Goal: Task Accomplishment & Management: Complete application form

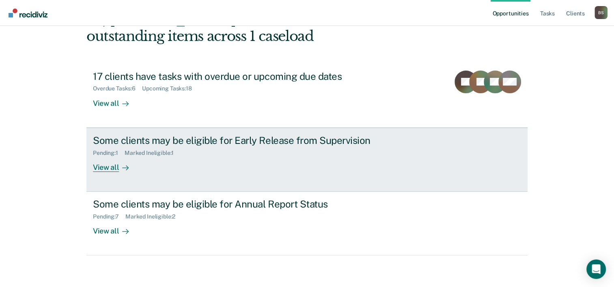
scroll to position [57, 0]
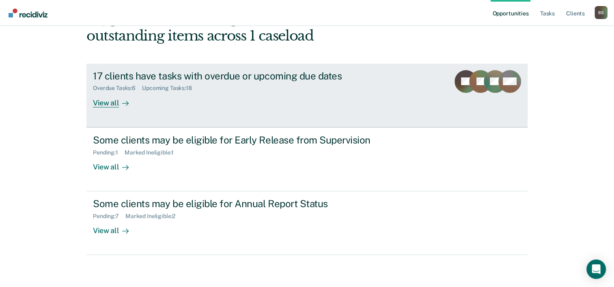
click at [205, 83] on div "Overdue Tasks : 6 Upcoming Tasks : 18" at bounding box center [235, 87] width 285 height 10
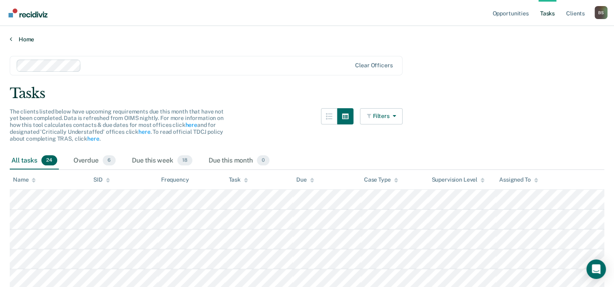
click at [31, 37] on link "Home" at bounding box center [307, 39] width 595 height 7
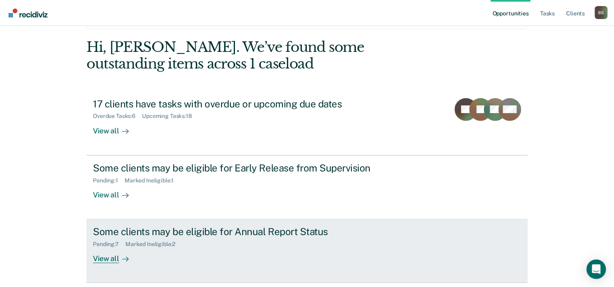
scroll to position [57, 0]
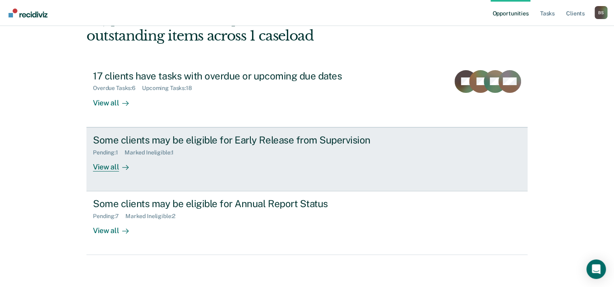
click at [315, 164] on div "Some clients may be eligible for Early Release from Supervision Pending : 1 Mar…" at bounding box center [245, 152] width 304 height 37
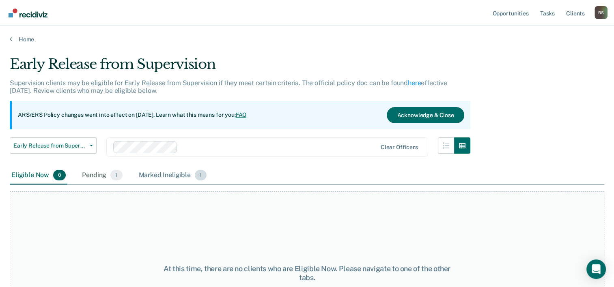
click at [160, 179] on div "Marked Ineligible 1" at bounding box center [172, 176] width 71 height 18
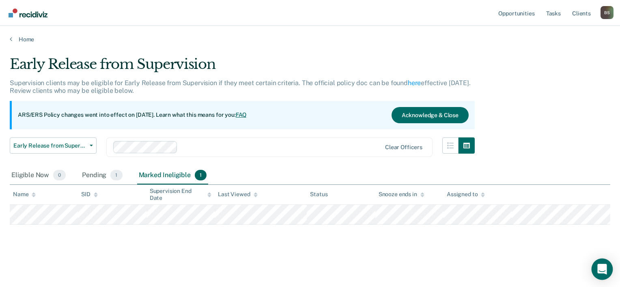
click at [600, 268] on icon "Open Intercom Messenger" at bounding box center [601, 269] width 9 height 11
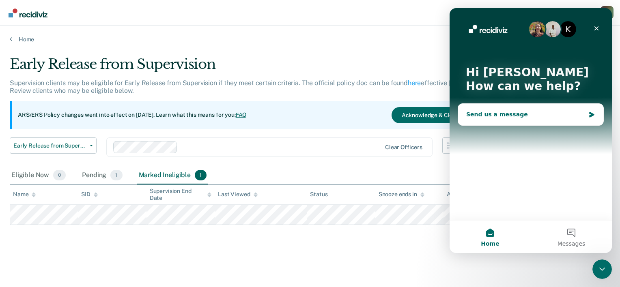
click at [504, 110] on div "Send us a message" at bounding box center [525, 114] width 119 height 9
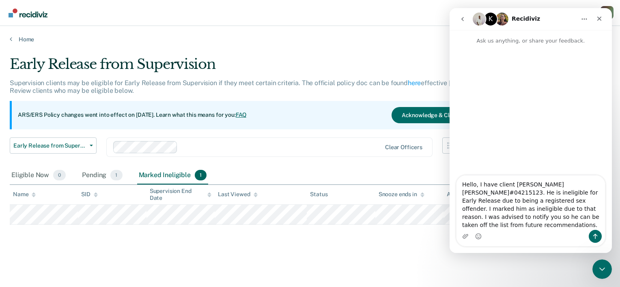
click at [483, 226] on textarea "Hello, I have client [PERSON_NAME] [PERSON_NAME]#04215123. He is ineligible for…" at bounding box center [531, 203] width 149 height 54
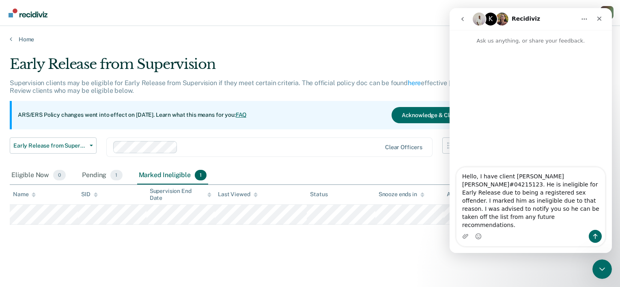
click at [565, 225] on textarea "Hello, I have client [PERSON_NAME] [PERSON_NAME]#04215123. He is ineligible for…" at bounding box center [531, 199] width 149 height 63
type textarea "Hello, I have client [PERSON_NAME] [PERSON_NAME]#04215123. He is ineligible for…"
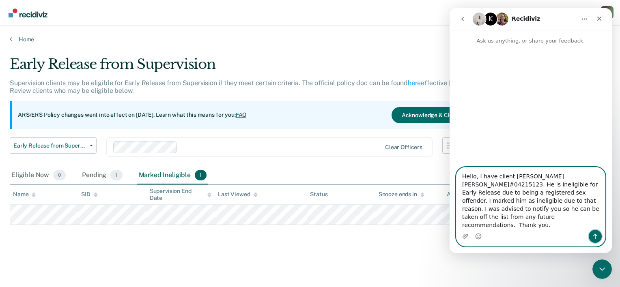
click at [596, 237] on icon "Send a message…" at bounding box center [595, 236] width 4 height 5
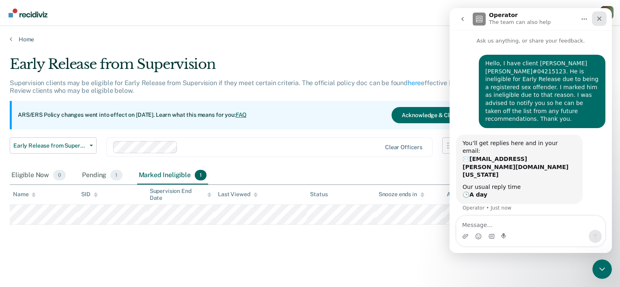
click at [597, 19] on icon "Close" at bounding box center [599, 18] width 6 height 6
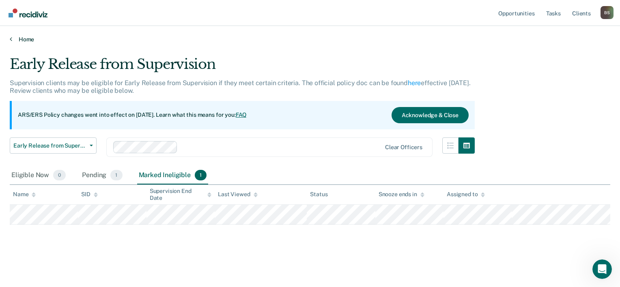
click at [24, 39] on link "Home" at bounding box center [310, 39] width 601 height 7
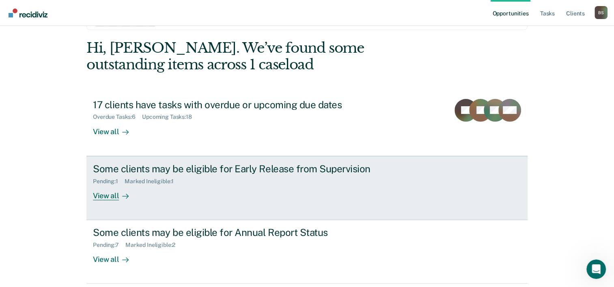
scroll to position [57, 0]
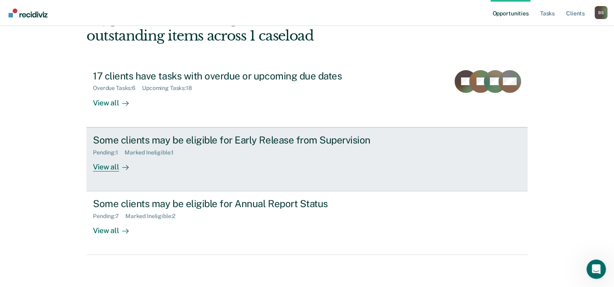
click at [256, 149] on div "Pending : 1 Marked Ineligible : 1" at bounding box center [235, 151] width 285 height 10
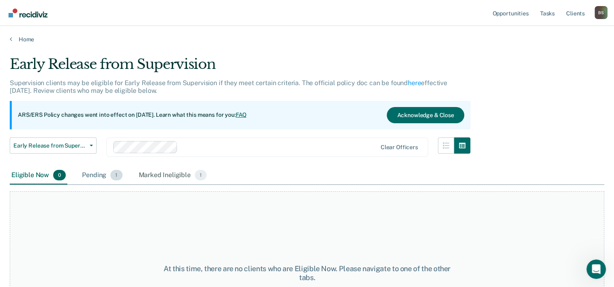
click at [88, 173] on div "Pending 1" at bounding box center [101, 176] width 43 height 18
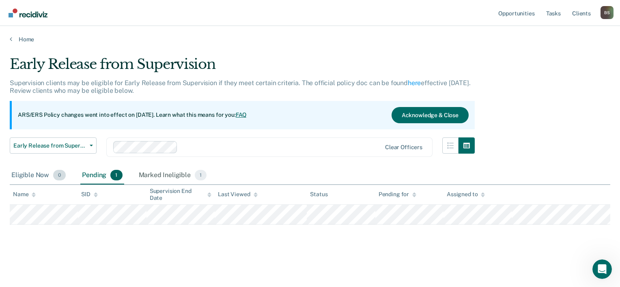
click at [23, 177] on div "Eligible Now 0" at bounding box center [39, 176] width 58 height 18
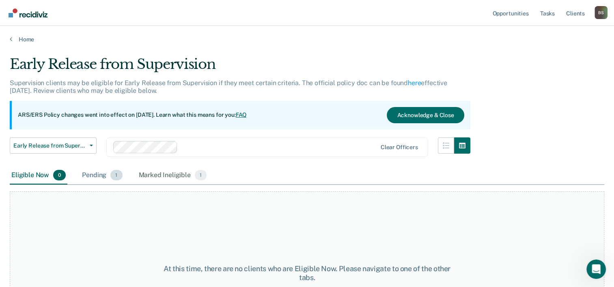
click at [98, 174] on div "Pending 1" at bounding box center [101, 176] width 43 height 18
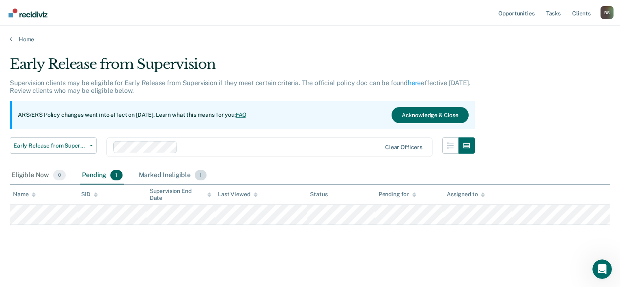
click at [175, 179] on div "Marked Ineligible 1" at bounding box center [172, 176] width 71 height 18
click at [94, 173] on div "Pending 1" at bounding box center [101, 176] width 43 height 18
click at [406, 119] on button "Acknowledge & Close" at bounding box center [430, 115] width 77 height 16
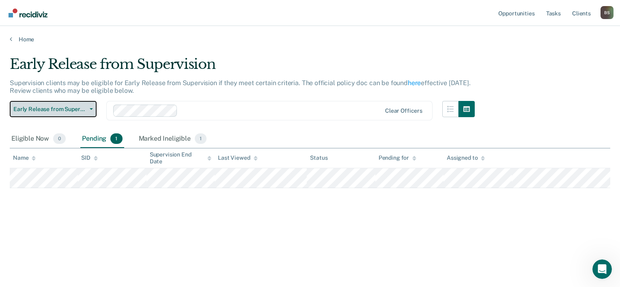
click at [73, 109] on span "Early Release from Supervision" at bounding box center [49, 109] width 73 height 7
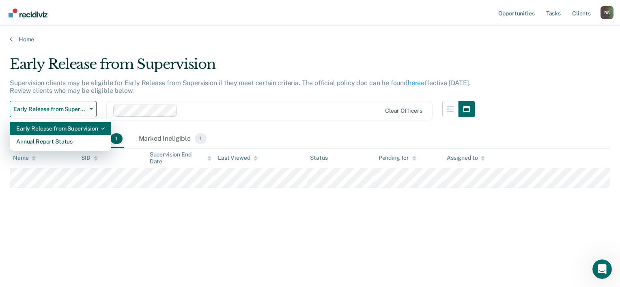
click at [64, 132] on div "Early Release from Supervision" at bounding box center [60, 128] width 88 height 13
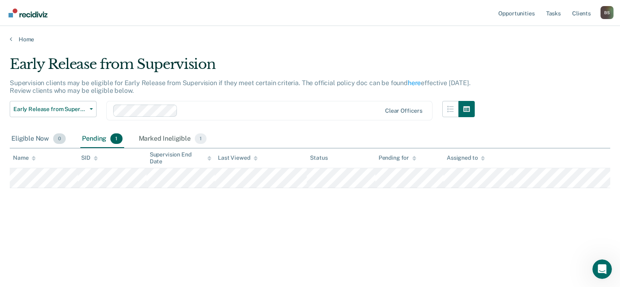
click at [34, 141] on div "Eligible Now 0" at bounding box center [39, 139] width 58 height 18
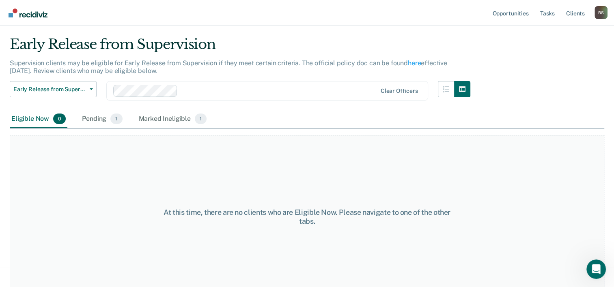
scroll to position [31, 0]
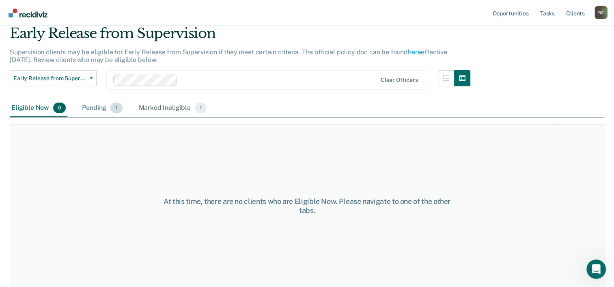
click at [102, 102] on div "Pending 1" at bounding box center [101, 108] width 43 height 18
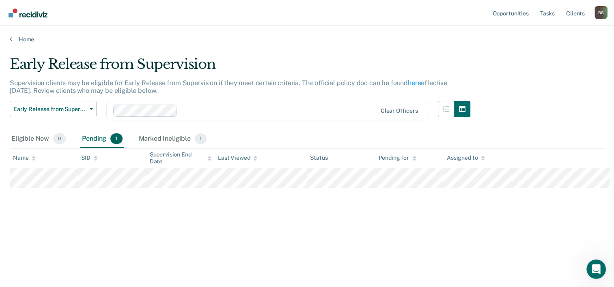
scroll to position [0, 0]
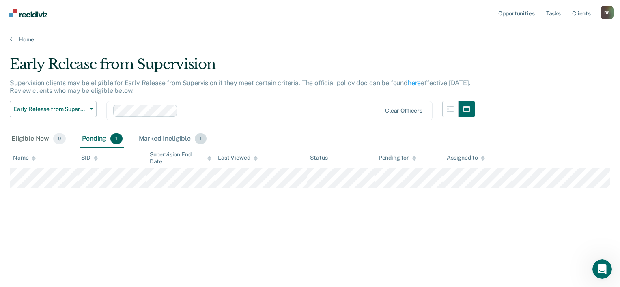
click at [148, 138] on div "Marked Ineligible 1" at bounding box center [172, 139] width 71 height 18
click at [604, 269] on icon "Open Intercom Messenger" at bounding box center [601, 268] width 13 height 13
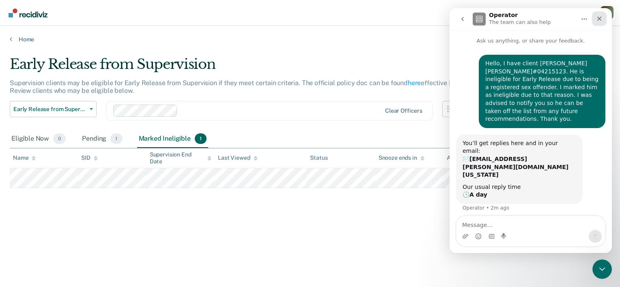
click at [601, 17] on icon "Close" at bounding box center [599, 19] width 4 height 4
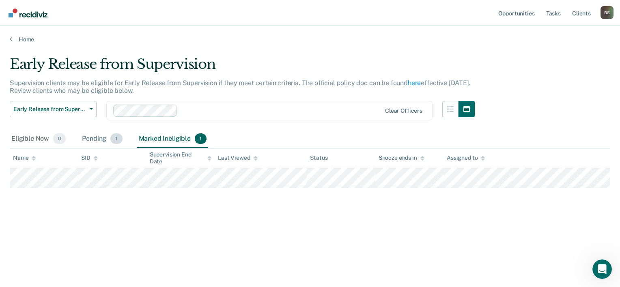
click at [81, 143] on div "Pending 1" at bounding box center [101, 139] width 43 height 18
click at [36, 140] on div "Eligible Now 0" at bounding box center [39, 139] width 58 height 18
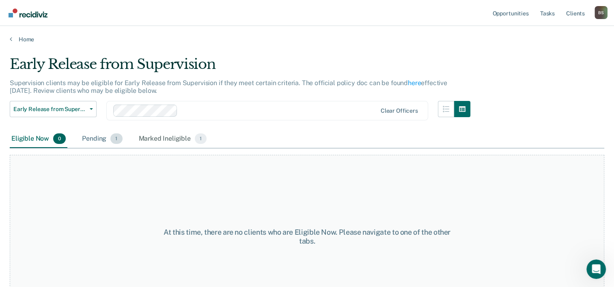
click at [103, 138] on div "Pending 1" at bounding box center [101, 139] width 43 height 18
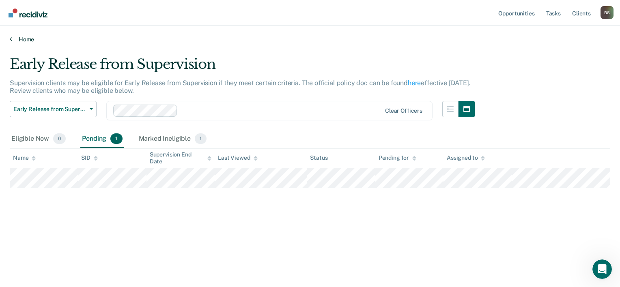
click at [13, 39] on link "Home" at bounding box center [310, 39] width 601 height 7
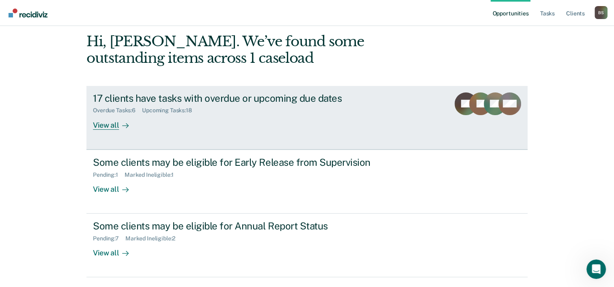
scroll to position [57, 0]
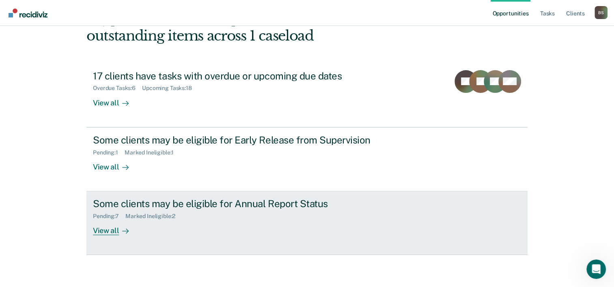
click at [280, 198] on div "Some clients may be eligible for Annual Report Status" at bounding box center [235, 204] width 285 height 12
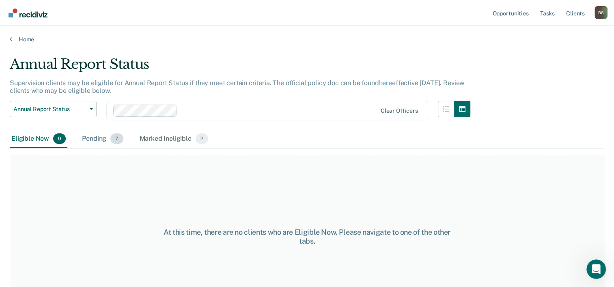
click at [95, 135] on div "Pending 7" at bounding box center [102, 139] width 44 height 18
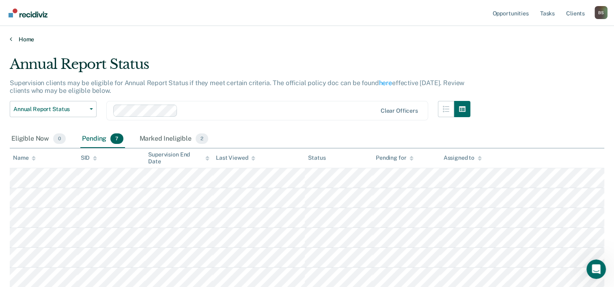
click at [31, 39] on link "Home" at bounding box center [307, 39] width 595 height 7
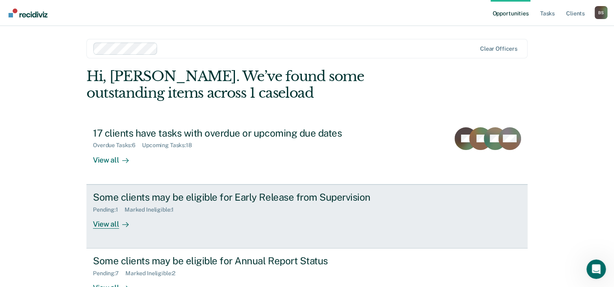
scroll to position [57, 0]
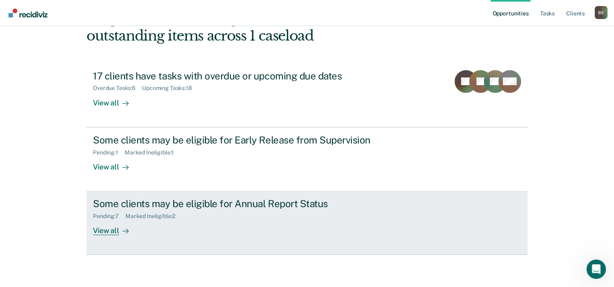
click at [269, 211] on div "Pending : 7 Marked Ineligible : 2" at bounding box center [235, 215] width 285 height 10
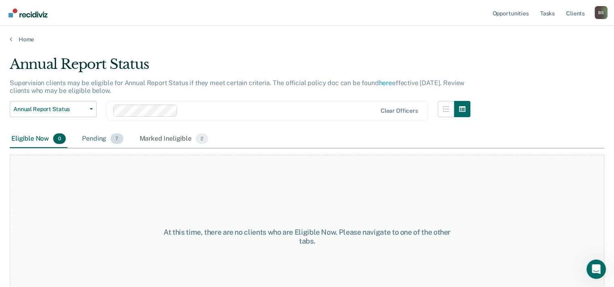
click at [106, 134] on div "Pending 7" at bounding box center [102, 139] width 44 height 18
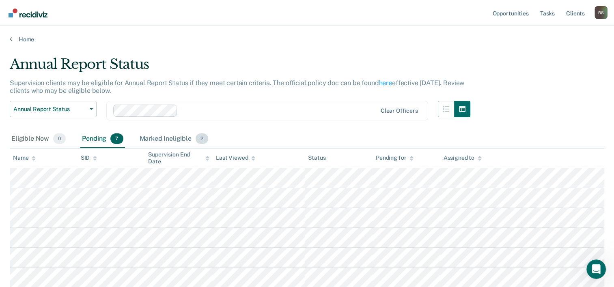
click at [167, 142] on div "Marked Ineligible 2" at bounding box center [174, 139] width 72 height 18
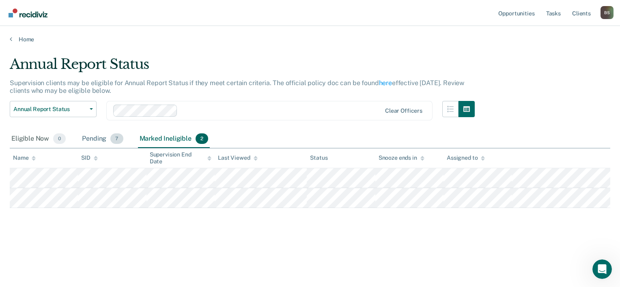
click at [85, 135] on div "Pending 7" at bounding box center [102, 139] width 44 height 18
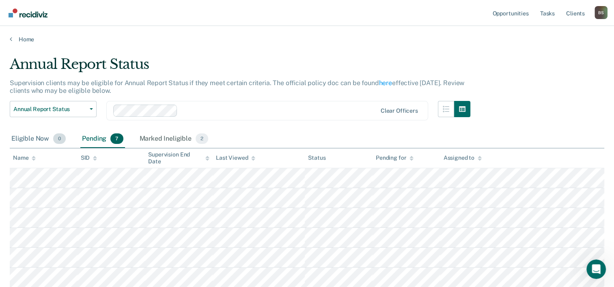
click at [24, 138] on div "Eligible Now 0" at bounding box center [39, 139] width 58 height 18
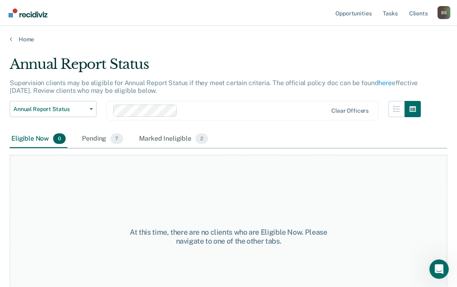
click at [324, 193] on div "At this time, there are no clients who are Eligible Now. Please navigate to one…" at bounding box center [229, 237] width 438 height 164
click at [295, 112] on div at bounding box center [254, 110] width 147 height 9
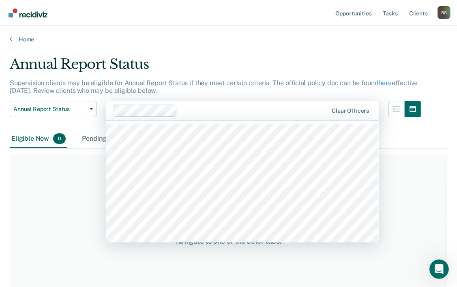
click at [356, 53] on main "Annual Report Status Supervision clients may be eligible for Annual Report Stat…" at bounding box center [228, 164] width 457 height 242
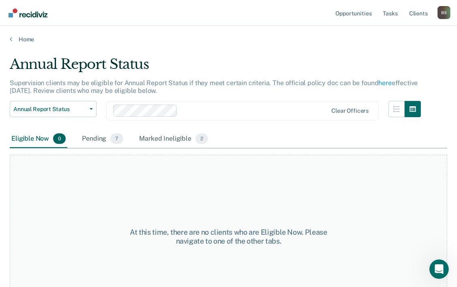
click at [27, 43] on main "Annual Report Status Supervision clients may be eligible for Annual Report Stat…" at bounding box center [228, 164] width 457 height 242
click at [28, 40] on link "Home" at bounding box center [229, 39] width 438 height 7
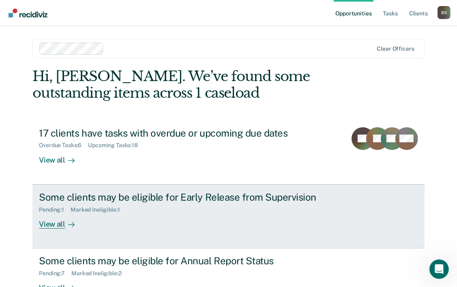
click at [151, 204] on div "Pending : 1 Marked Ineligible : 1" at bounding box center [181, 208] width 285 height 10
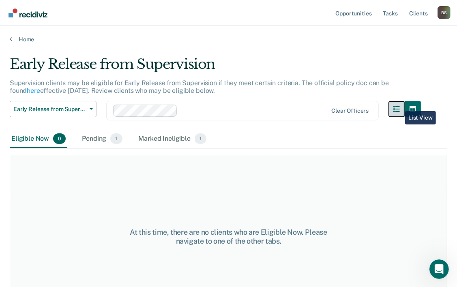
click at [399, 105] on button "button" at bounding box center [397, 109] width 16 height 16
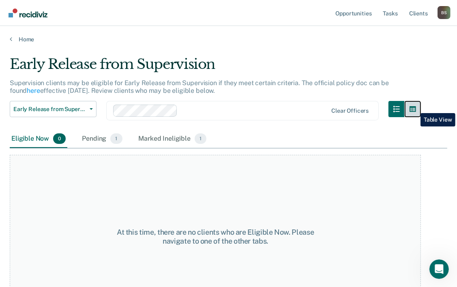
click at [415, 107] on button "button" at bounding box center [413, 109] width 16 height 16
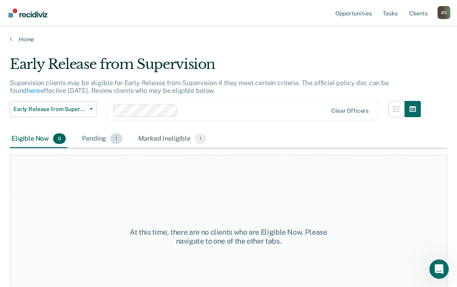
click at [100, 140] on div "Pending 1" at bounding box center [101, 139] width 43 height 18
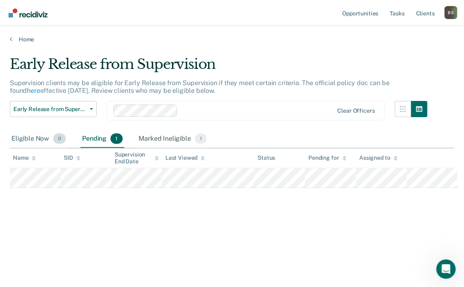
click at [31, 141] on div "Eligible Now 0" at bounding box center [39, 139] width 58 height 18
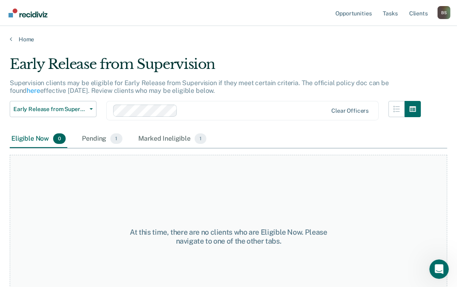
click at [402, 66] on div "Early Release from Supervision" at bounding box center [216, 67] width 412 height 23
click at [437, 276] on div "Open Intercom Messenger" at bounding box center [438, 268] width 27 height 27
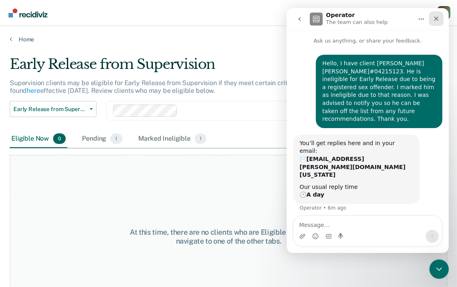
click at [436, 23] on div "Close" at bounding box center [436, 18] width 15 height 15
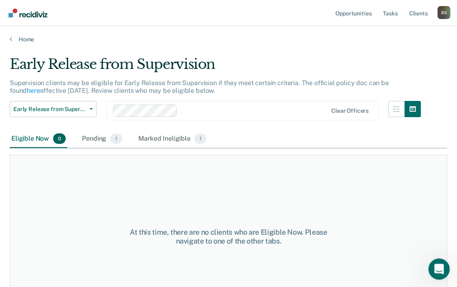
click at [439, 275] on div "Open Intercom Messenger" at bounding box center [438, 268] width 27 height 27
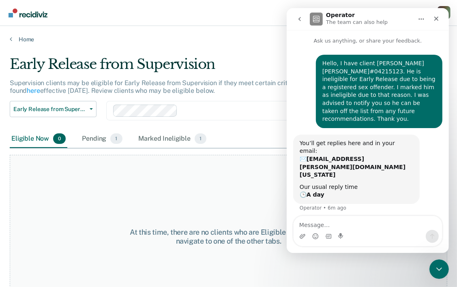
click at [323, 225] on textarea "Message…" at bounding box center [367, 223] width 149 height 14
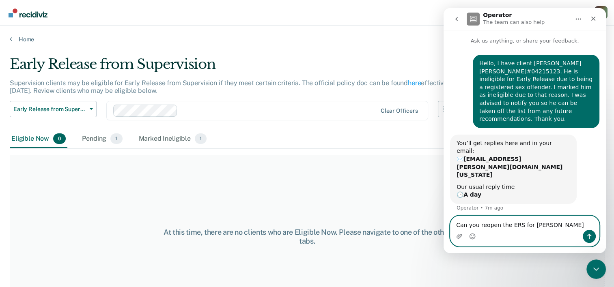
click at [516, 226] on textarea "Can you reopen the ERS for [PERSON_NAME]" at bounding box center [525, 223] width 149 height 14
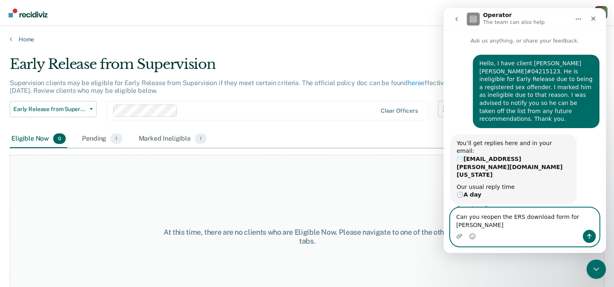
click at [494, 227] on textarea "Can you reopen the ERS download form for [PERSON_NAME]" at bounding box center [525, 219] width 149 height 22
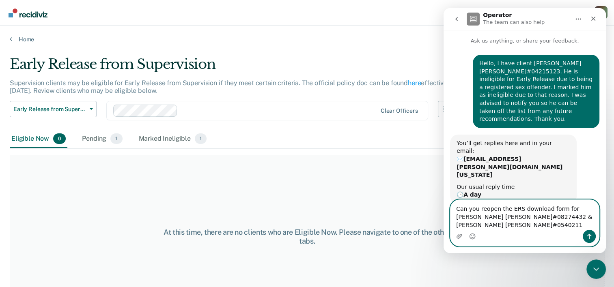
type textarea "Can you reopen the ERS download form for [PERSON_NAME] [PERSON_NAME]#08274432 &…"
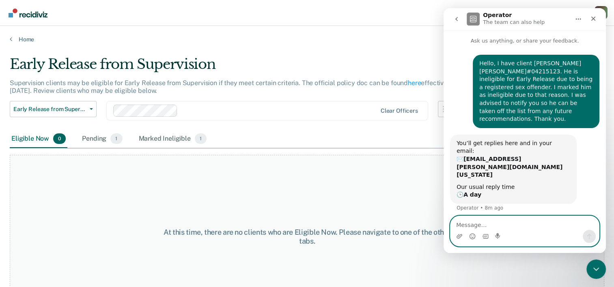
scroll to position [13, 0]
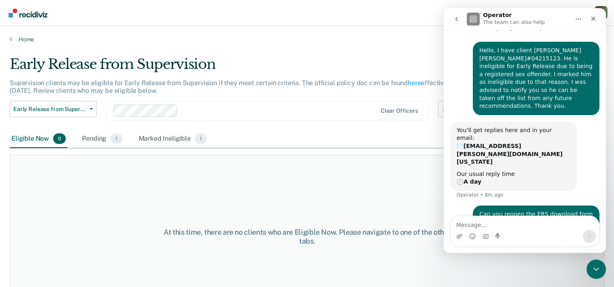
click at [460, 19] on button "go back" at bounding box center [456, 18] width 15 height 15
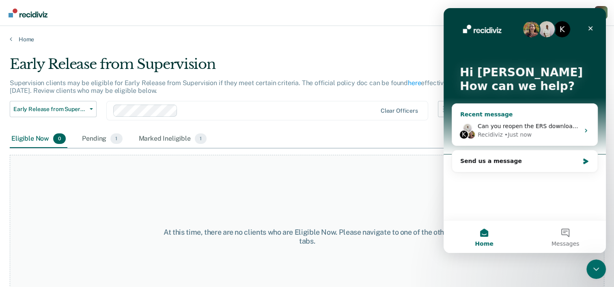
click at [541, 133] on div "Recidiviz • Just now" at bounding box center [529, 135] width 102 height 9
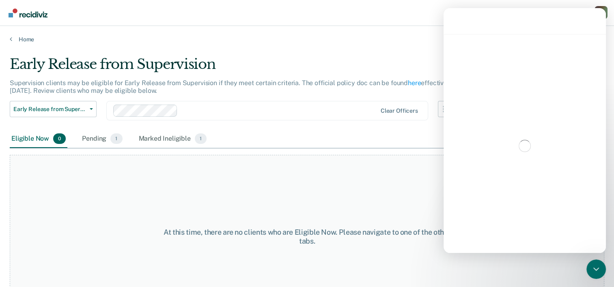
scroll to position [13, 0]
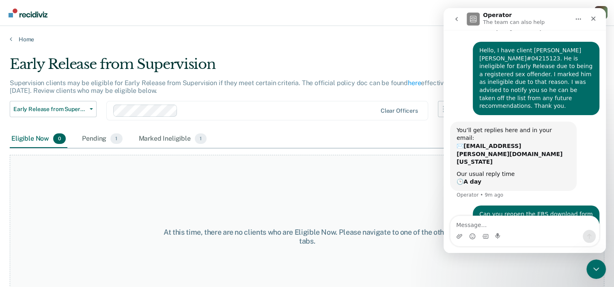
click at [460, 18] on button "go back" at bounding box center [456, 18] width 15 height 15
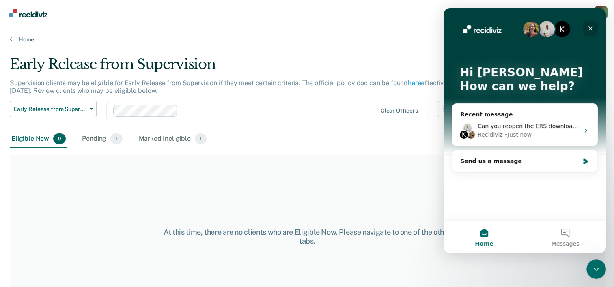
click at [592, 33] on div "Close" at bounding box center [590, 28] width 15 height 15
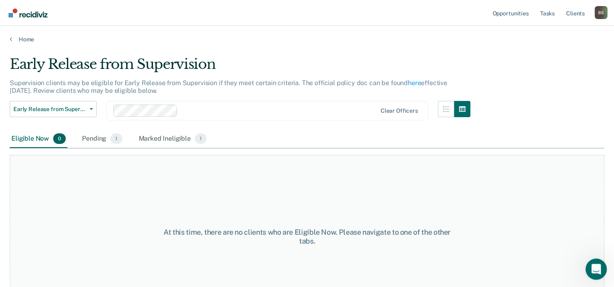
click at [589, 266] on div "Open Intercom Messenger" at bounding box center [595, 268] width 27 height 27
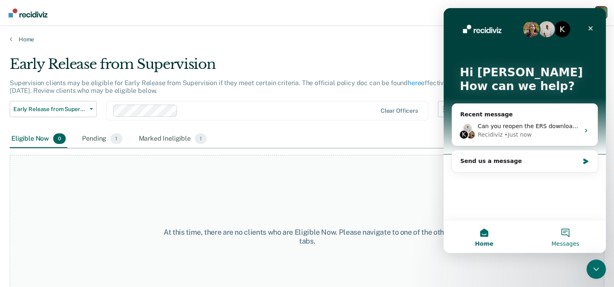
click at [562, 230] on button "Messages" at bounding box center [565, 237] width 81 height 32
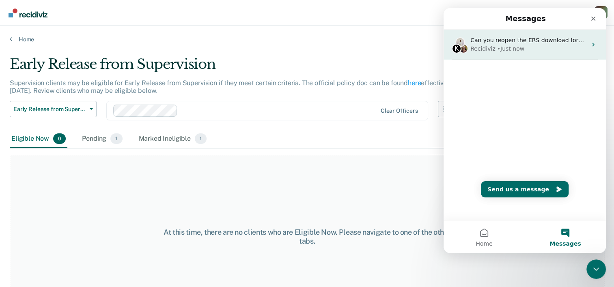
click at [521, 48] on div "Recidiviz • Just now" at bounding box center [528, 49] width 116 height 9
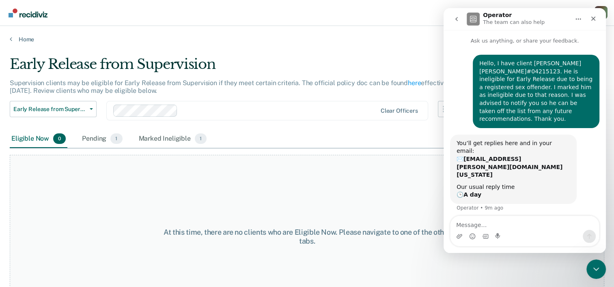
scroll to position [13, 0]
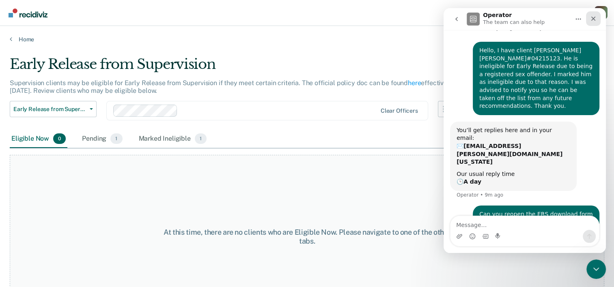
click at [593, 21] on icon "Close" at bounding box center [593, 18] width 6 height 6
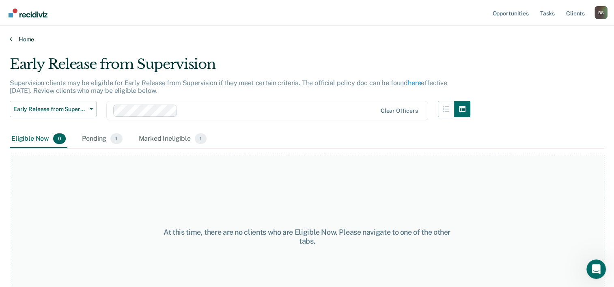
click at [26, 40] on link "Home" at bounding box center [307, 39] width 595 height 7
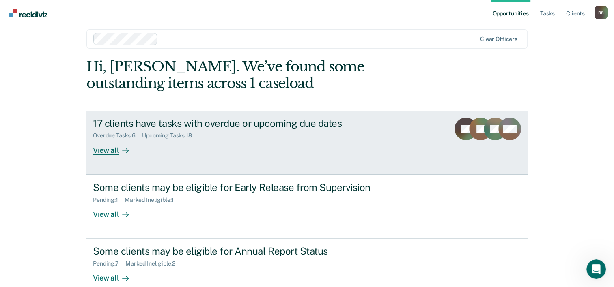
scroll to position [57, 0]
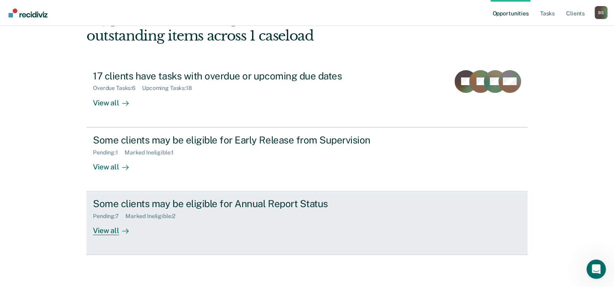
click at [280, 221] on div "Some clients may be eligible for Annual Report Status Pending : 7 Marked Inelig…" at bounding box center [245, 216] width 304 height 37
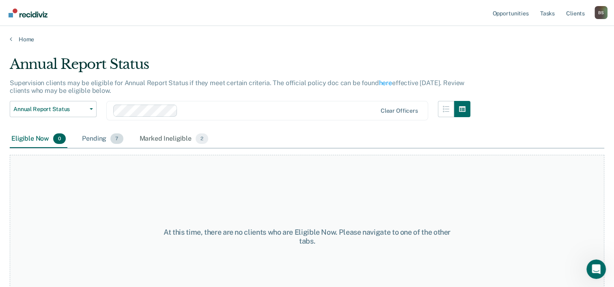
click at [88, 140] on div "Pending 7" at bounding box center [102, 139] width 44 height 18
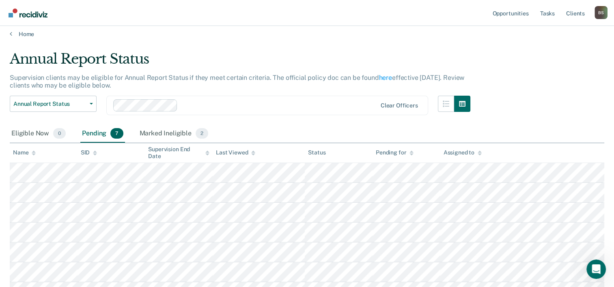
scroll to position [78, 0]
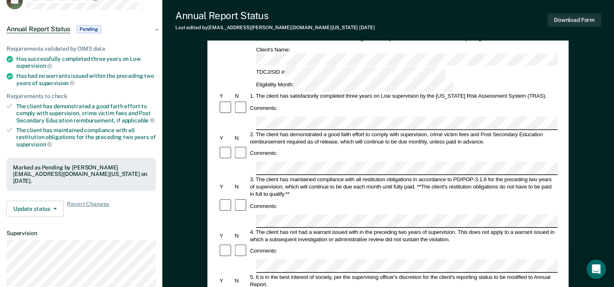
scroll to position [41, 0]
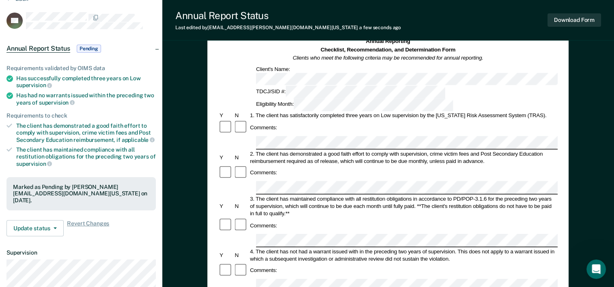
click at [372, 195] on div "3. The client has maintained compliance with all restitution obligations in acc…" at bounding box center [403, 206] width 309 height 22
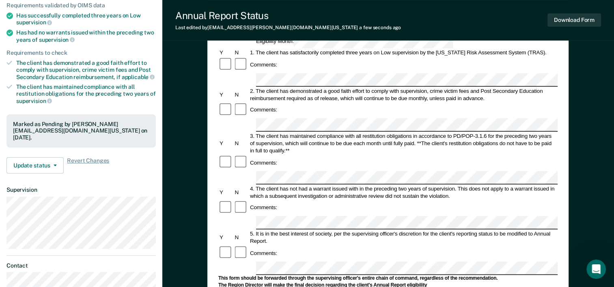
scroll to position [122, 0]
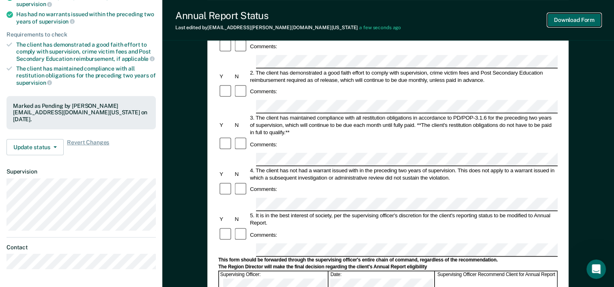
click at [591, 19] on button "Download Form" at bounding box center [575, 19] width 54 height 13
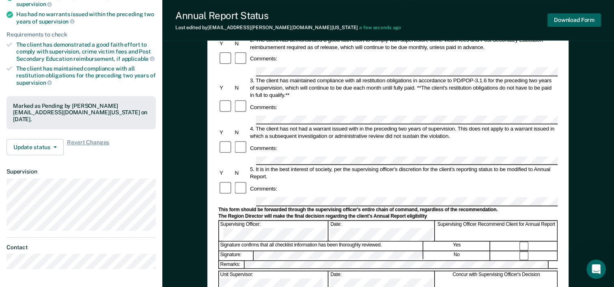
scroll to position [0, 0]
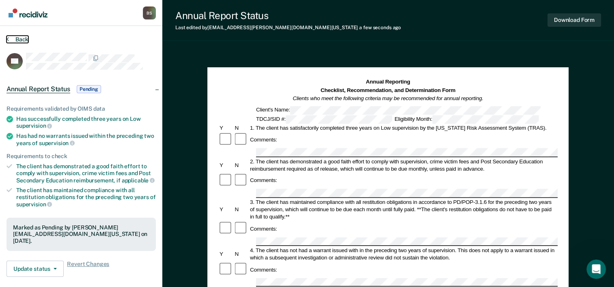
click at [16, 41] on button "Back" at bounding box center [17, 39] width 22 height 7
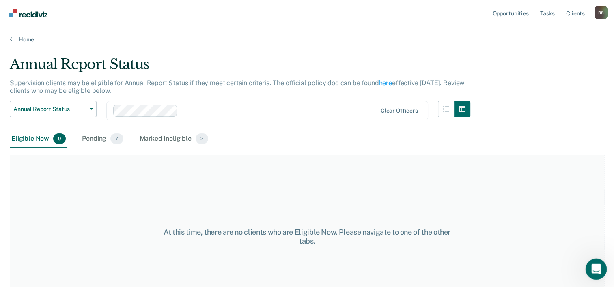
click at [599, 269] on icon "Open Intercom Messenger" at bounding box center [595, 268] width 13 height 13
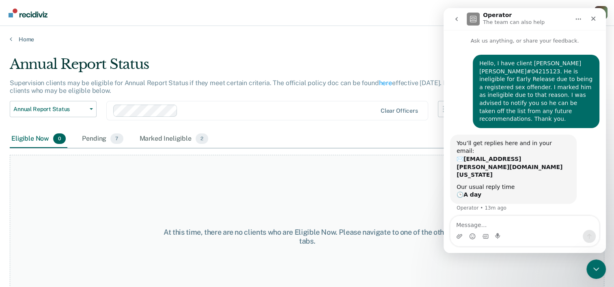
scroll to position [13, 0]
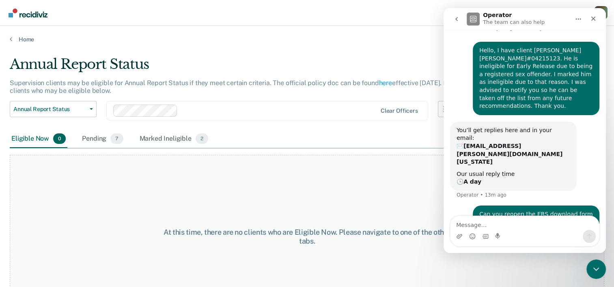
click at [462, 19] on button "go back" at bounding box center [456, 18] width 15 height 15
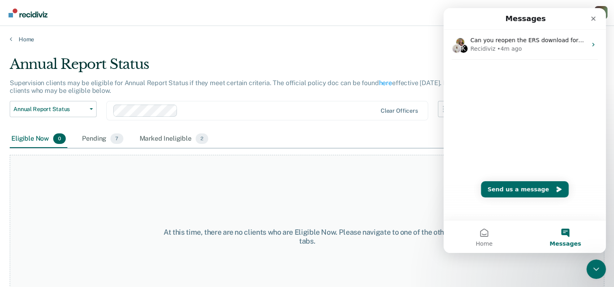
scroll to position [0, 0]
click at [594, 24] on div "Close" at bounding box center [593, 18] width 15 height 15
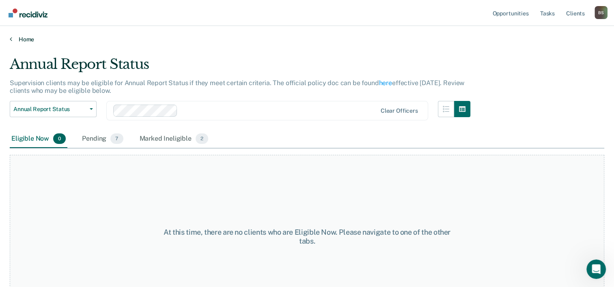
click at [27, 39] on link "Home" at bounding box center [307, 39] width 595 height 7
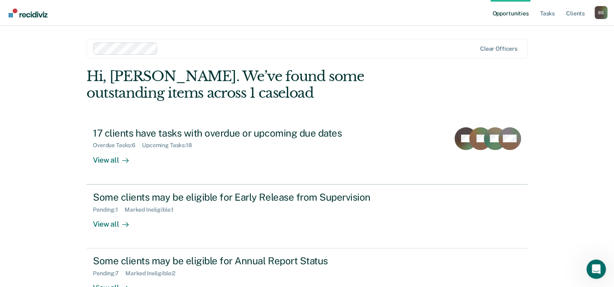
click at [600, 17] on div "B S" at bounding box center [601, 12] width 13 height 13
click at [548, 56] on link "Log Out" at bounding box center [568, 53] width 65 height 7
